Goal: Task Accomplishment & Management: Use online tool/utility

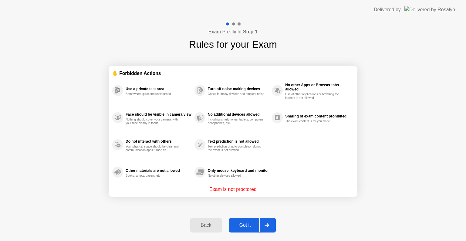
click at [254, 226] on div "Got it" at bounding box center [245, 224] width 29 height 5
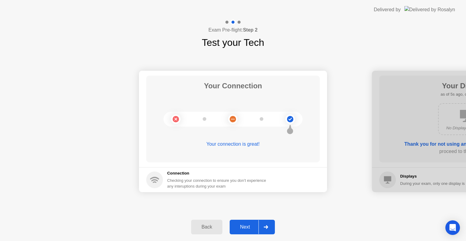
click at [249, 225] on div "Next" at bounding box center [245, 226] width 27 height 5
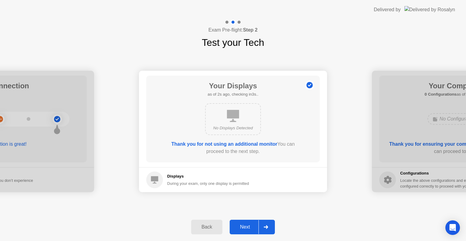
click at [248, 226] on div "Next" at bounding box center [245, 226] width 27 height 5
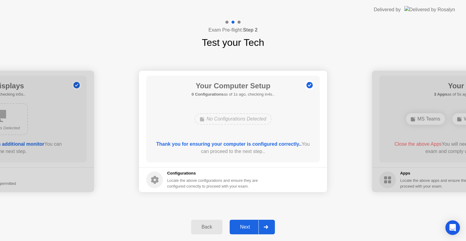
click at [248, 226] on div "Next" at bounding box center [245, 226] width 27 height 5
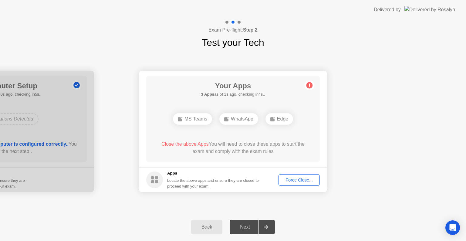
click at [290, 182] on div "Force Close..." at bounding box center [299, 180] width 37 height 5
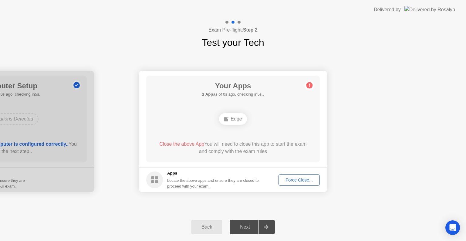
click at [310, 178] on div "Force Close..." at bounding box center [299, 180] width 37 height 5
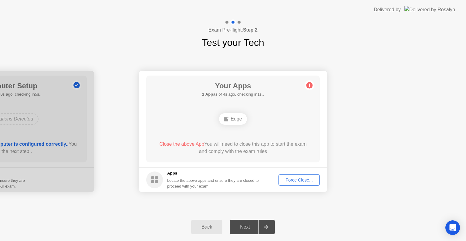
click at [302, 181] on div "Force Close..." at bounding box center [299, 180] width 37 height 5
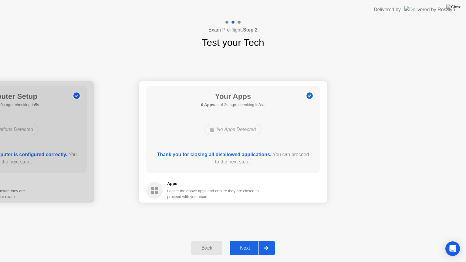
click at [250, 241] on button "Next" at bounding box center [252, 248] width 45 height 15
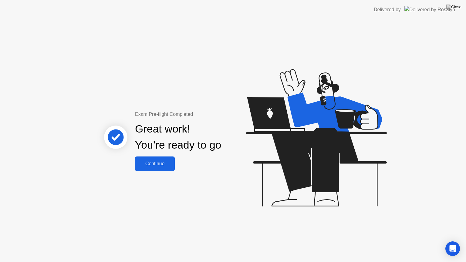
click at [156, 163] on div "Continue" at bounding box center [155, 163] width 36 height 5
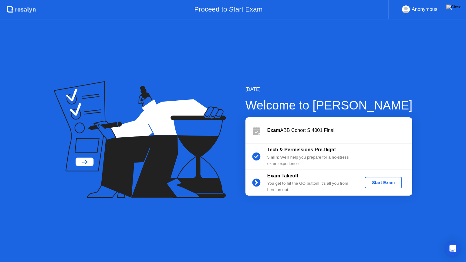
click at [380, 182] on div "Start Exam" at bounding box center [383, 182] width 32 height 5
